Goal: Task Accomplishment & Management: Use online tool/utility

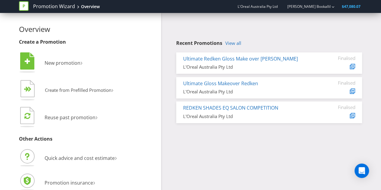
click at [21, 8] on icon at bounding box center [24, 6] width 10 height 10
click at [351, 8] on span "$47,080.07" at bounding box center [351, 6] width 19 height 5
click at [265, 4] on span "L'Oreal Australia Pty Ltd" at bounding box center [257, 6] width 40 height 5
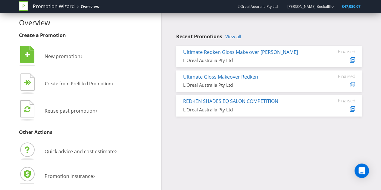
click at [23, 7] on icon at bounding box center [24, 6] width 10 height 10
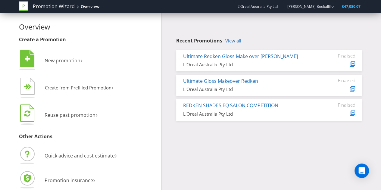
scroll to position [7, 0]
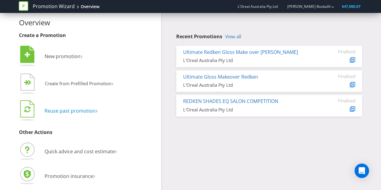
click at [80, 107] on span "Reuse past promotion" at bounding box center [70, 110] width 51 height 7
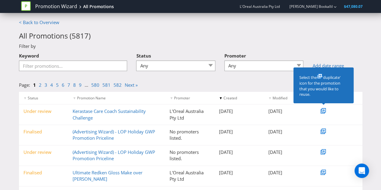
click at [52, 59] on div "Keyword" at bounding box center [73, 60] width 108 height 21
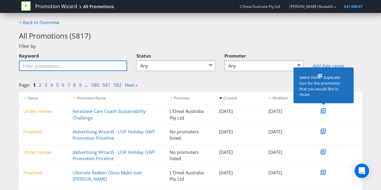
click at [54, 64] on input "Keyword" at bounding box center [73, 65] width 108 height 11
type input "genifique"
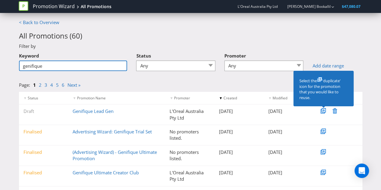
scroll to position [2, 0]
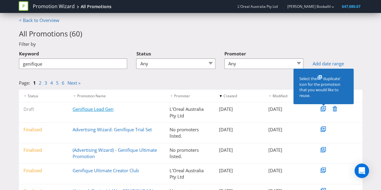
click at [102, 109] on link "Genifique Lead Gen" at bounding box center [93, 109] width 41 height 6
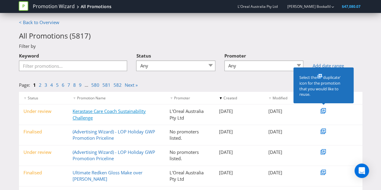
click at [138, 113] on link "Kerastase Care Coach Sustainability Challenge" at bounding box center [109, 114] width 73 height 12
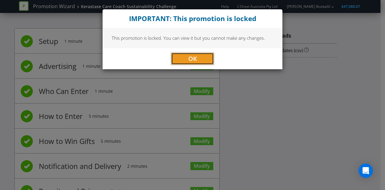
click at [201, 57] on button "OK" at bounding box center [192, 59] width 43 height 12
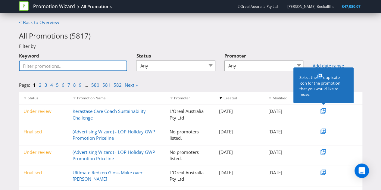
click at [78, 66] on input "Keyword" at bounding box center [73, 65] width 108 height 11
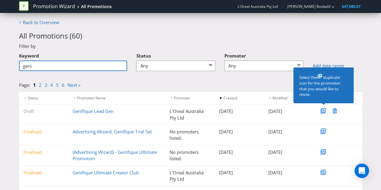
type input "genifique"
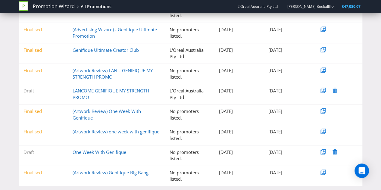
scroll to position [128, 0]
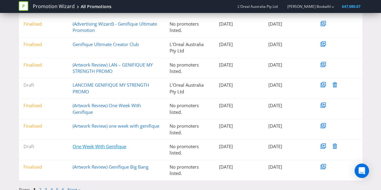
click at [115, 144] on link "One Week With Genifique" at bounding box center [100, 146] width 54 height 6
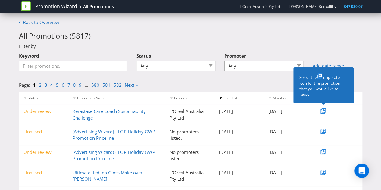
scroll to position [7, 0]
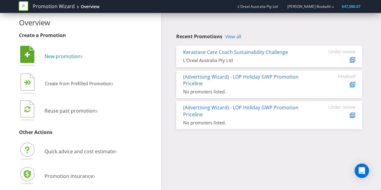
click at [66, 57] on span "New promotion" at bounding box center [63, 56] width 36 height 7
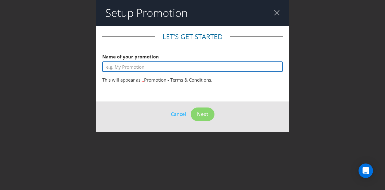
click at [139, 68] on input "text" at bounding box center [192, 66] width 181 height 11
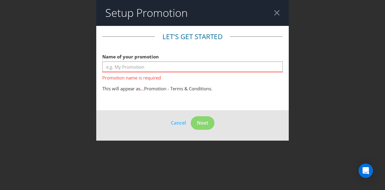
click at [279, 12] on div at bounding box center [277, 13] width 6 height 6
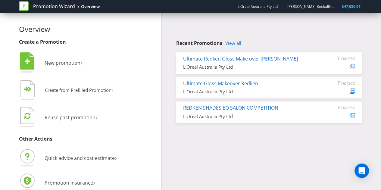
click at [29, 10] on div at bounding box center [26, 6] width 14 height 12
click at [308, 7] on link "[PERSON_NAME] Bookallil" at bounding box center [305, 6] width 49 height 5
